Goal: Task Accomplishment & Management: Manage account settings

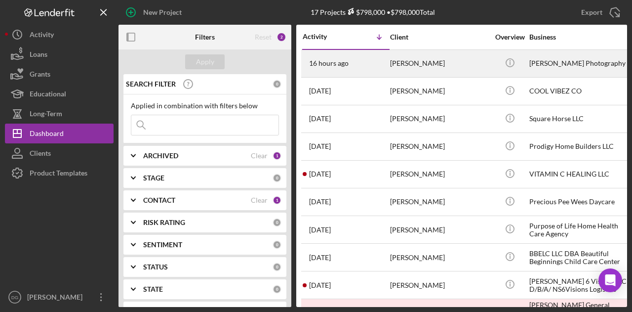
click at [398, 64] on div "[PERSON_NAME]" at bounding box center [439, 63] width 99 height 26
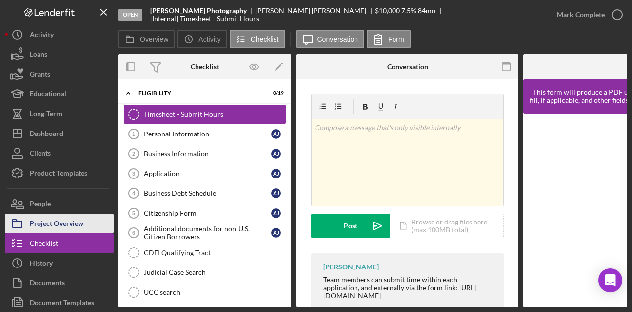
click at [47, 223] on div "Project Overview" at bounding box center [57, 224] width 54 height 22
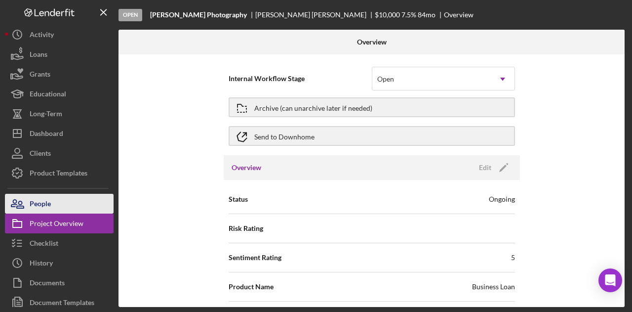
click at [48, 203] on div "People" at bounding box center [40, 205] width 21 height 22
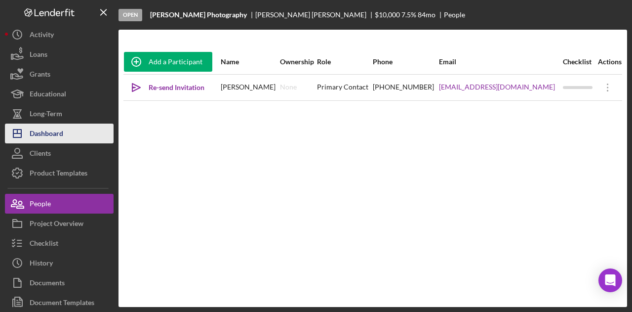
click at [51, 130] on div "Dashboard" at bounding box center [47, 134] width 34 height 22
